Goal: Information Seeking & Learning: Learn about a topic

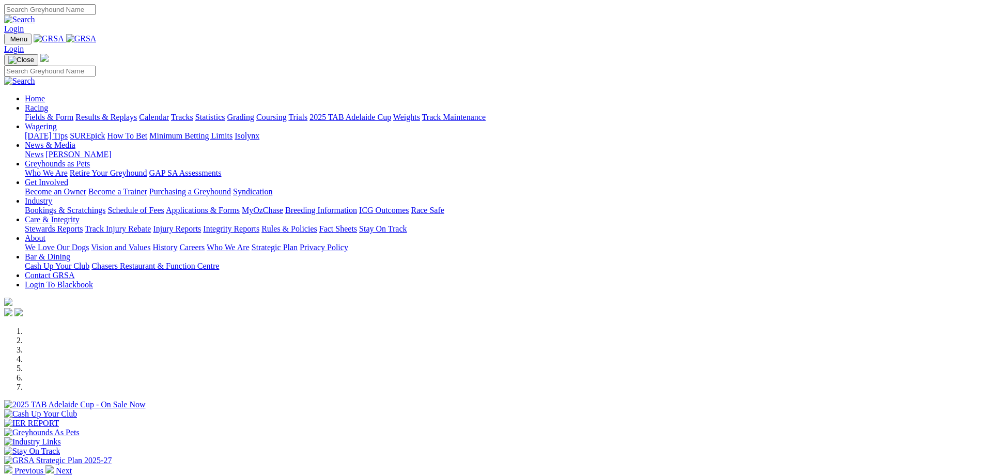
click at [48, 103] on link "Racing" at bounding box center [36, 107] width 23 height 9
click at [137, 113] on link "Results & Replays" at bounding box center [105, 117] width 61 height 9
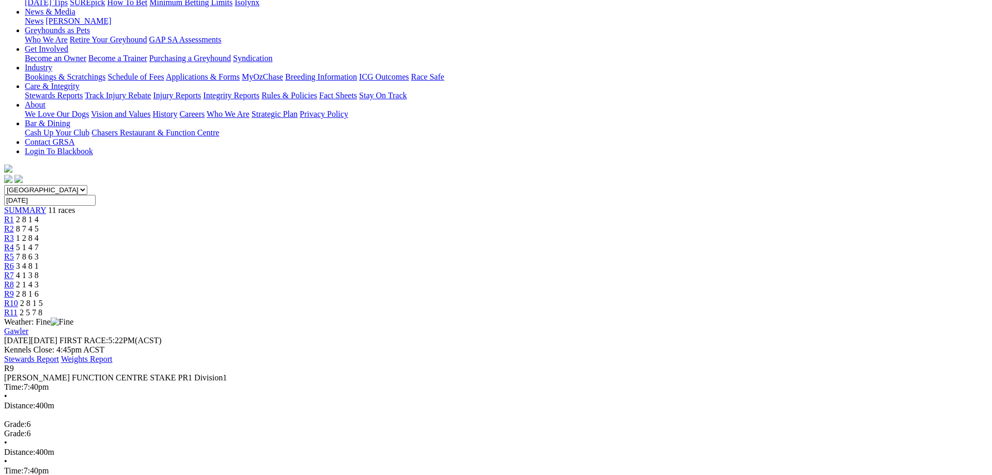
scroll to position [158, 0]
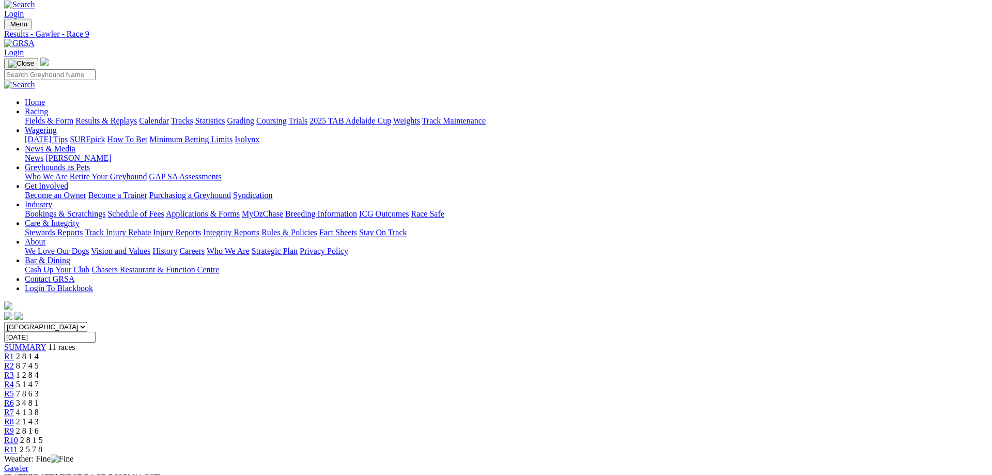
scroll to position [0, 0]
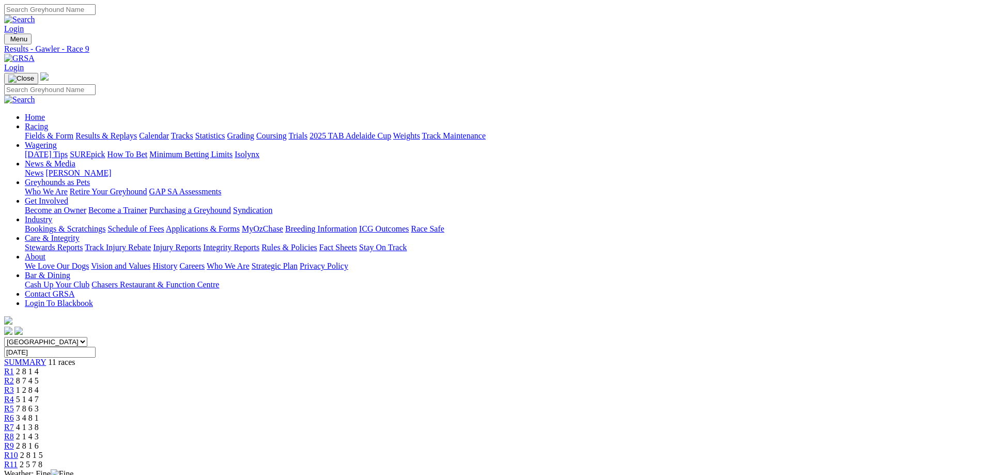
click at [73, 131] on link "Fields & Form" at bounding box center [49, 135] width 49 height 9
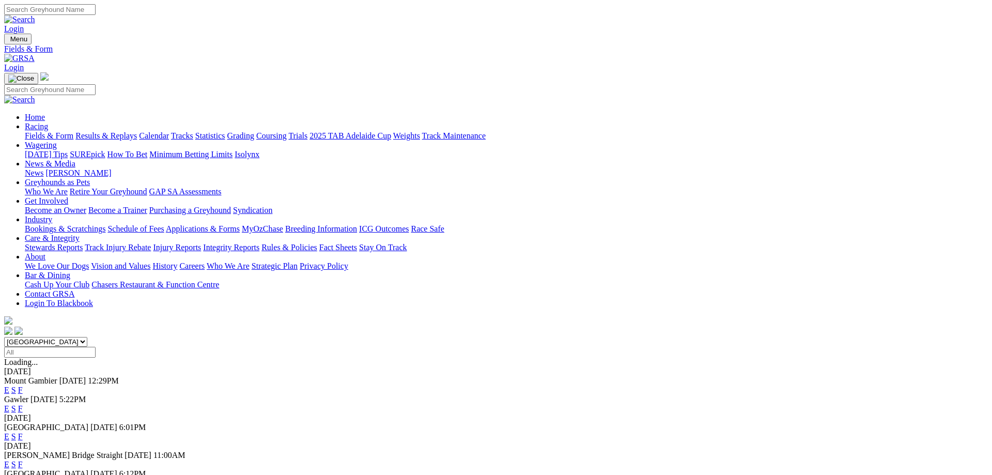
click at [23, 432] on link "F" at bounding box center [20, 436] width 5 height 9
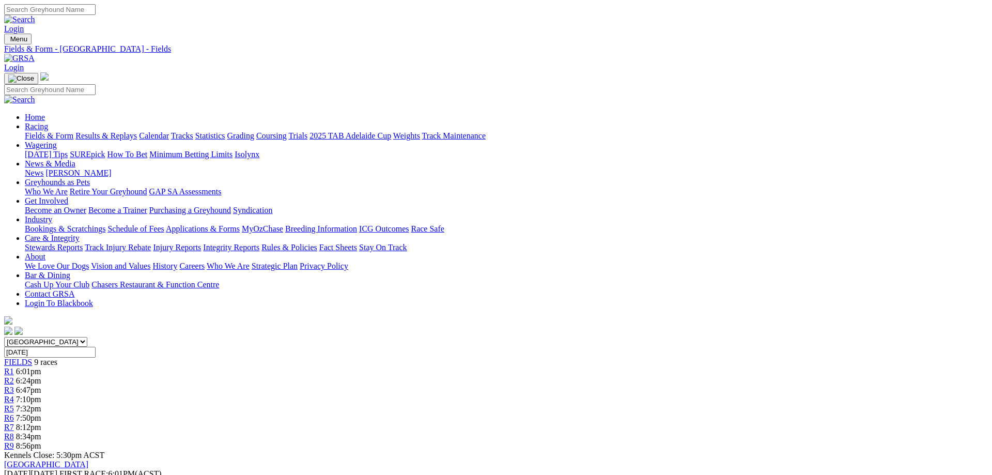
click at [41, 367] on span "6:01pm" at bounding box center [28, 371] width 25 height 9
click at [73, 131] on link "Fields & Form" at bounding box center [49, 135] width 49 height 9
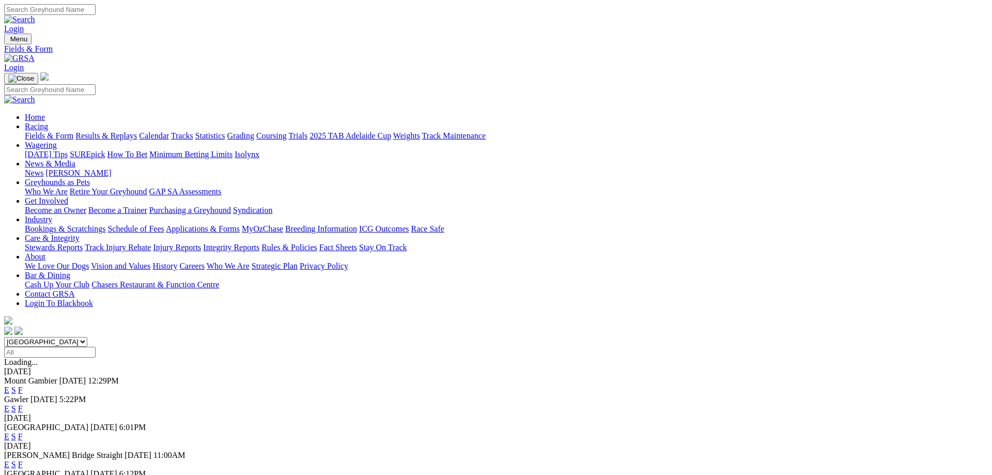
click at [23, 404] on link "F" at bounding box center [20, 408] width 5 height 9
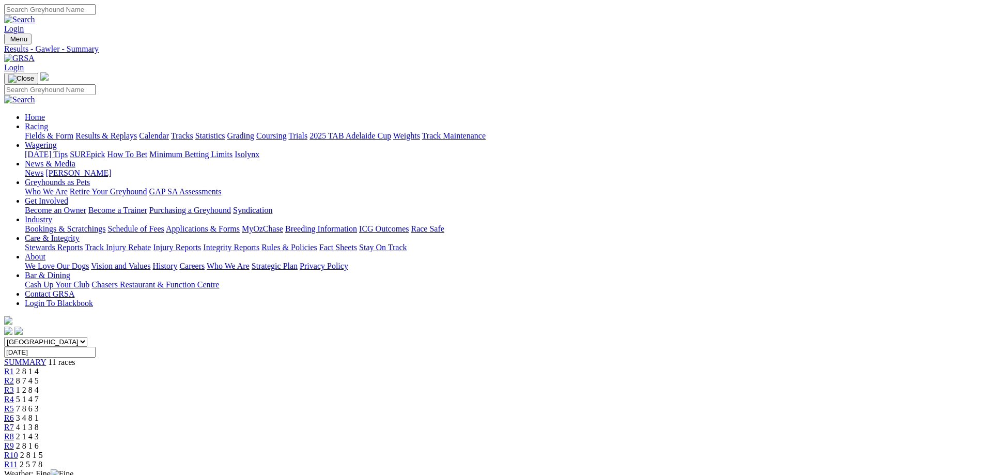
click at [14, 441] on link "R9" at bounding box center [9, 445] width 10 height 9
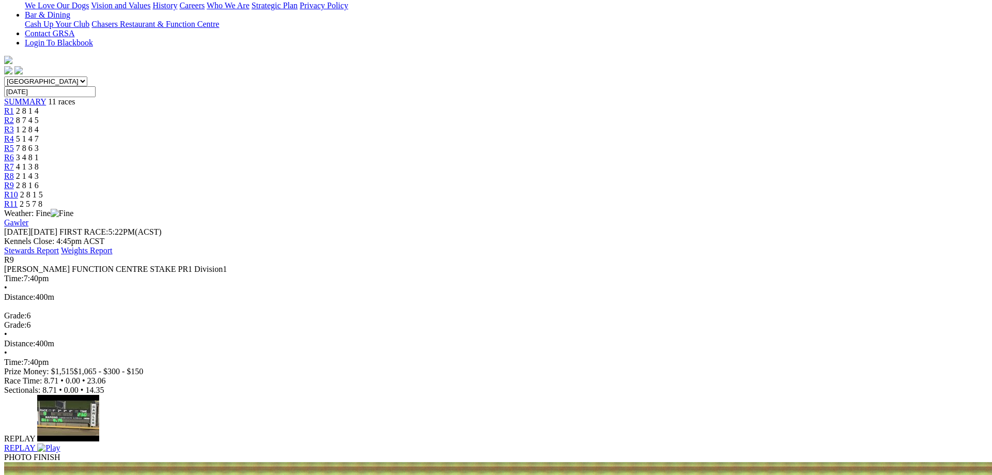
scroll to position [316, 0]
